Goal: Task Accomplishment & Management: Use online tool/utility

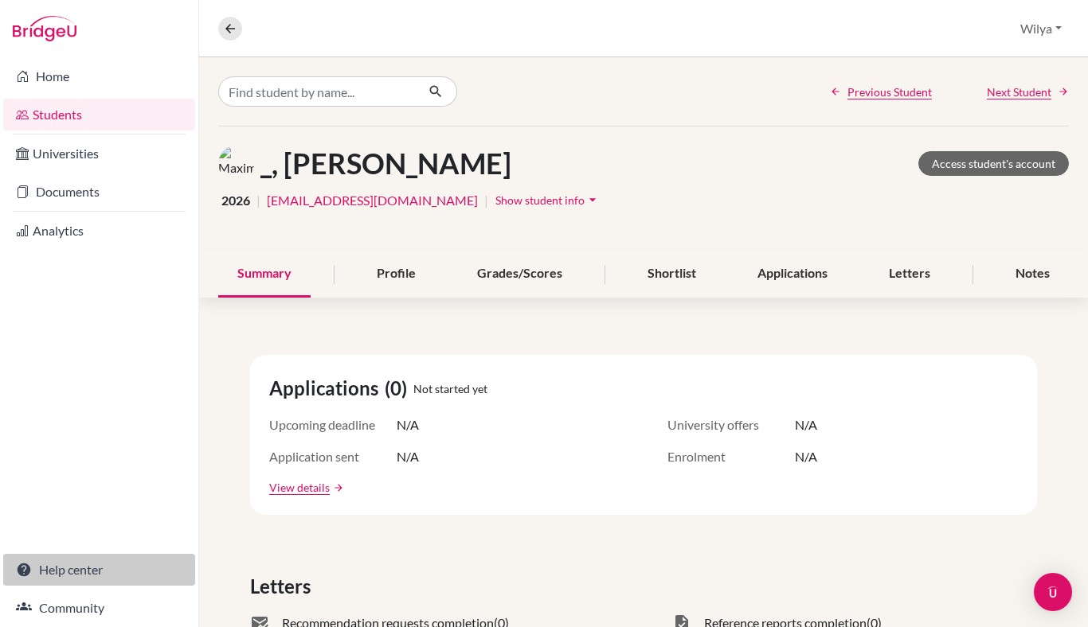
click at [61, 565] on link "Help center" at bounding box center [99, 570] width 192 height 32
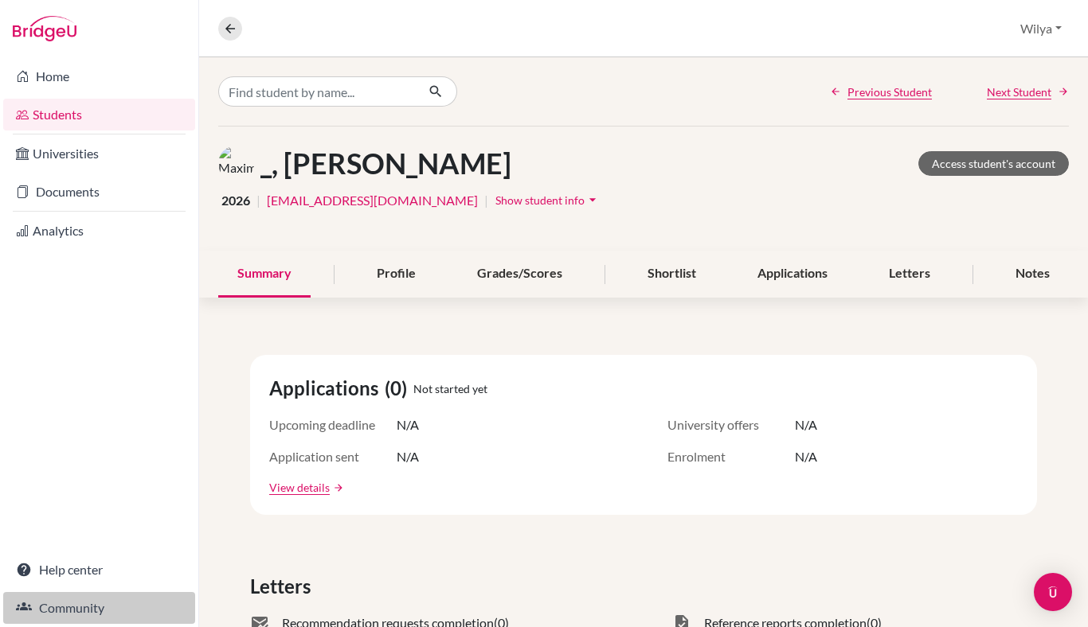
click at [95, 607] on link "Community" at bounding box center [99, 608] width 192 height 32
click at [82, 115] on link "Students" at bounding box center [99, 115] width 192 height 32
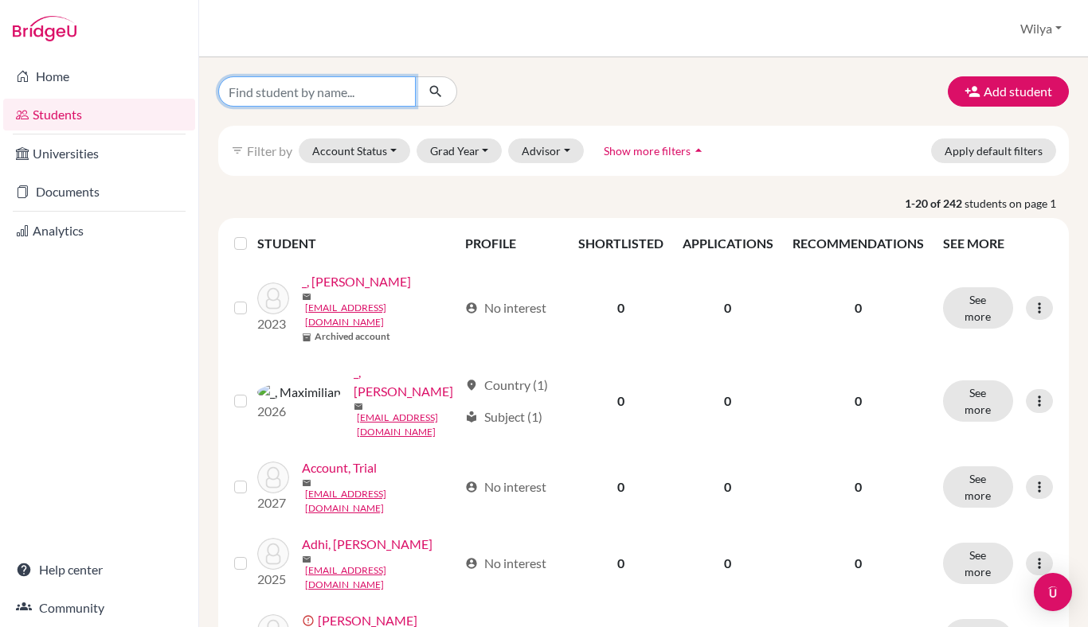
click at [359, 102] on input "Find student by name..." at bounding box center [316, 91] width 197 height 30
type input "[PERSON_NAME]"
click at [443, 92] on button "submit" at bounding box center [436, 91] width 42 height 30
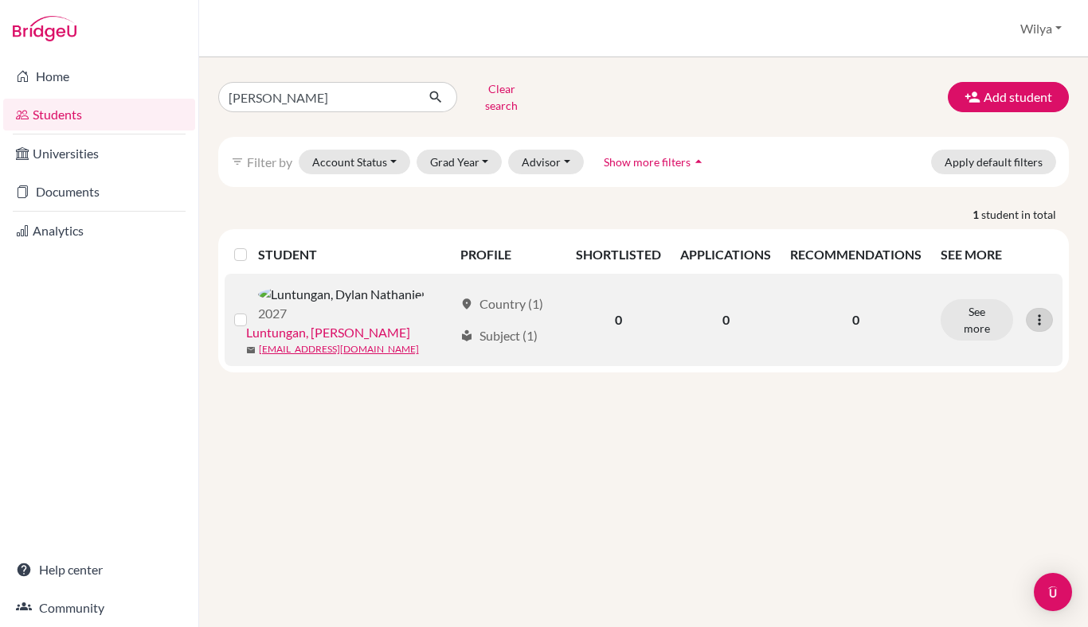
click at [1045, 312] on icon at bounding box center [1039, 320] width 16 height 16
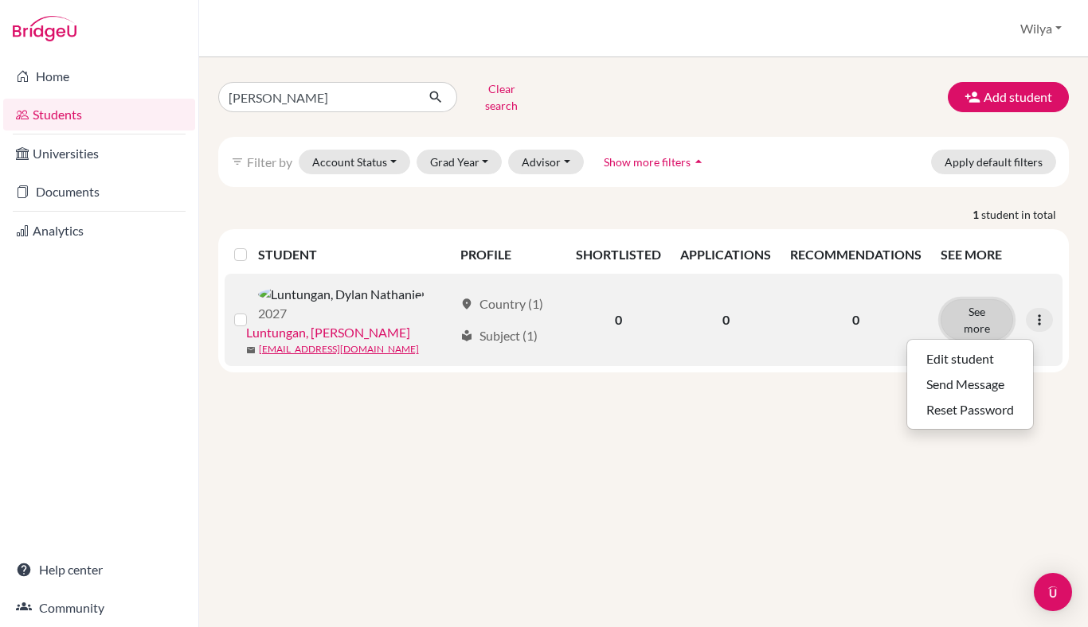
click at [987, 307] on button "See more" at bounding box center [976, 319] width 72 height 41
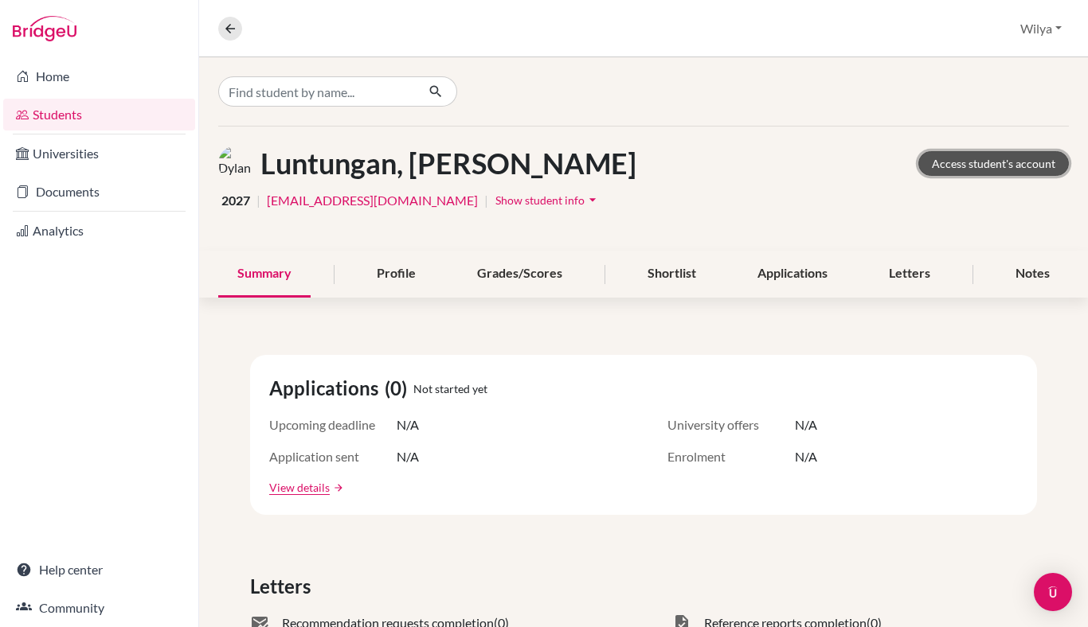
click at [964, 168] on link "Access student's account" at bounding box center [993, 163] width 150 height 25
